Goal: Find specific page/section: Find specific page/section

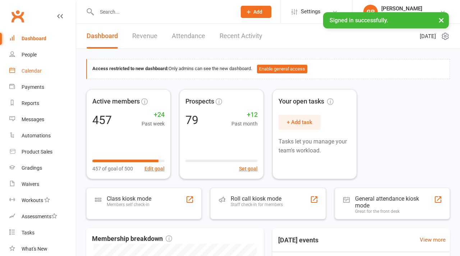
click at [37, 71] on div "Calendar" at bounding box center [32, 71] width 20 height 6
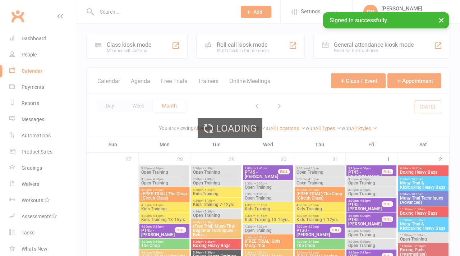
click at [127, 13] on div "Loading" at bounding box center [230, 128] width 460 height 256
click at [123, 11] on div "Loading" at bounding box center [230, 128] width 460 height 256
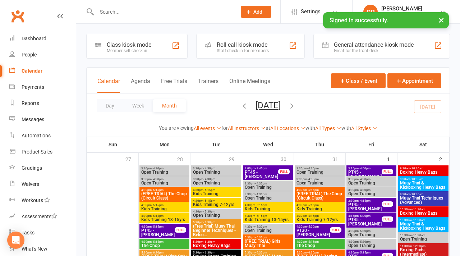
click at [120, 12] on input "text" at bounding box center [163, 12] width 137 height 10
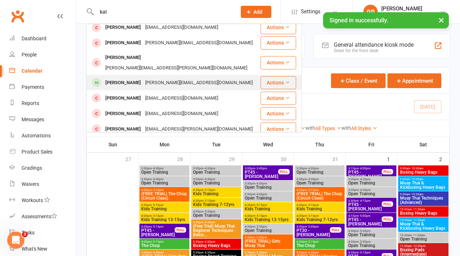
scroll to position [93, 0]
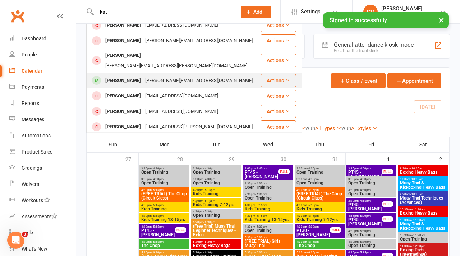
type input "kat"
click at [143, 76] on div "[PERSON_NAME][EMAIL_ADDRESS][DOMAIN_NAME]" at bounding box center [199, 81] width 112 height 10
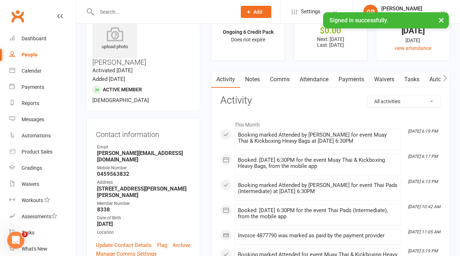
scroll to position [37, 0]
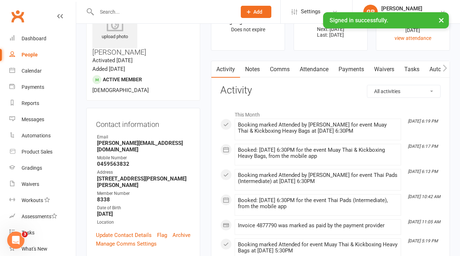
click at [315, 70] on link "Attendance" at bounding box center [314, 69] width 39 height 17
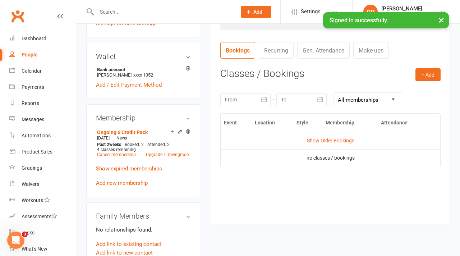
scroll to position [258, 0]
click at [327, 140] on link "Show Older Bookings" at bounding box center [330, 140] width 47 height 6
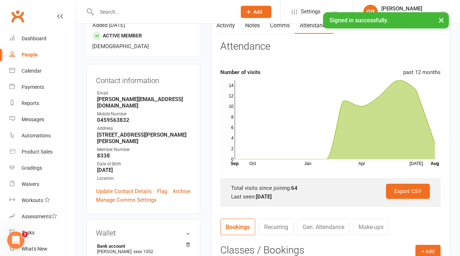
scroll to position [82, 0]
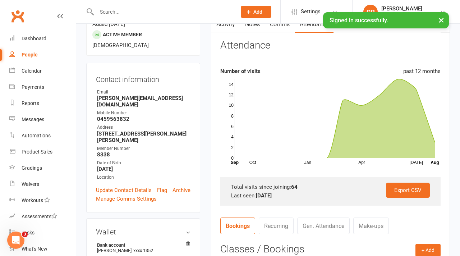
click at [167, 10] on input "text" at bounding box center [163, 12] width 137 height 10
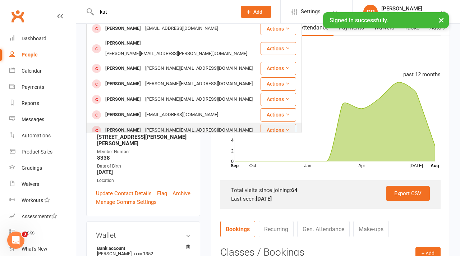
scroll to position [0, 0]
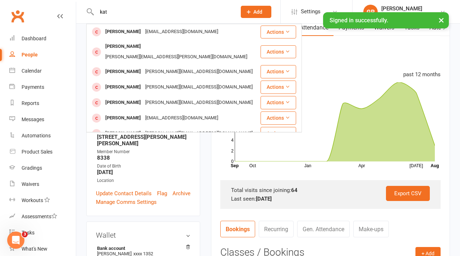
type input "kat"
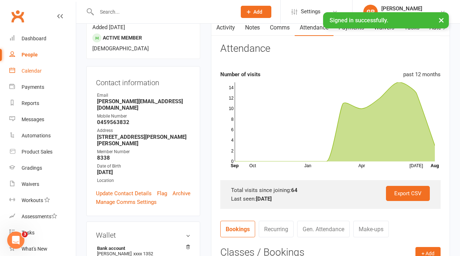
click at [36, 71] on div "Calendar" at bounding box center [32, 71] width 20 height 6
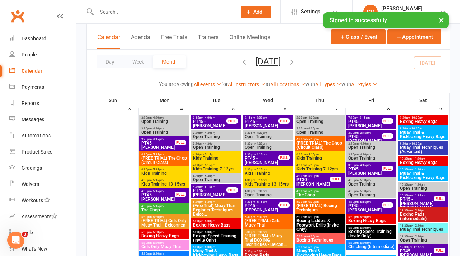
scroll to position [416, 0]
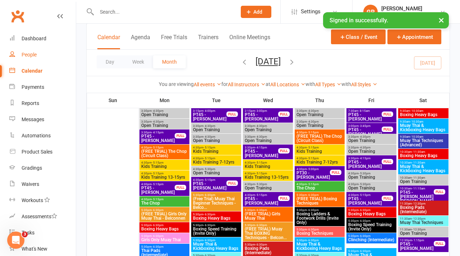
click at [32, 53] on div "People" at bounding box center [29, 55] width 15 height 6
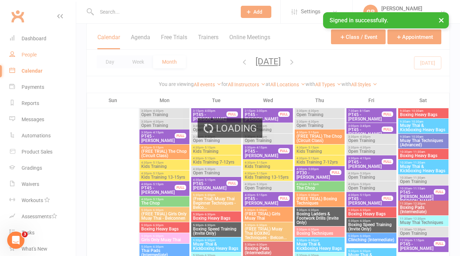
select select "100"
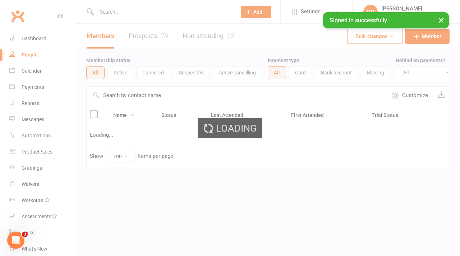
click at [145, 95] on input "text" at bounding box center [237, 95] width 300 height 17
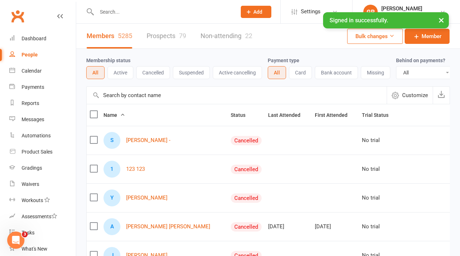
click at [148, 96] on input "text" at bounding box center [237, 95] width 300 height 17
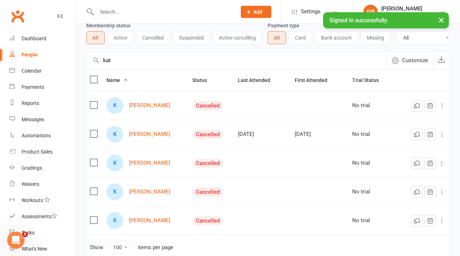
scroll to position [36, 0]
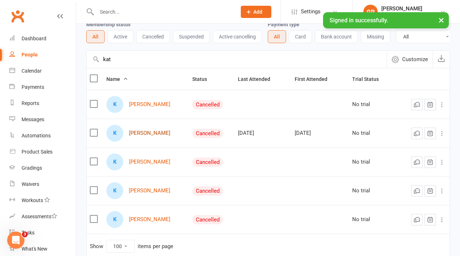
type input "kat"
click at [141, 132] on link "[PERSON_NAME]" at bounding box center [149, 133] width 41 height 6
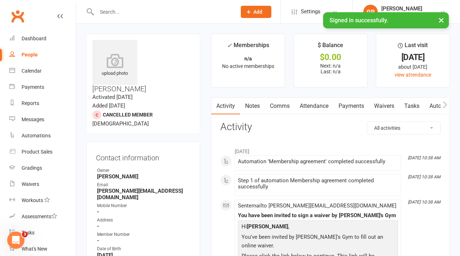
select select "100"
